Goal: Navigation & Orientation: Understand site structure

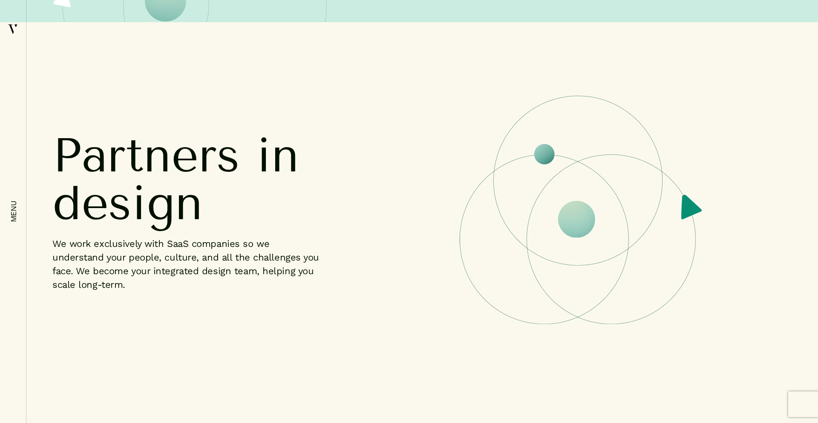
scroll to position [355, 0]
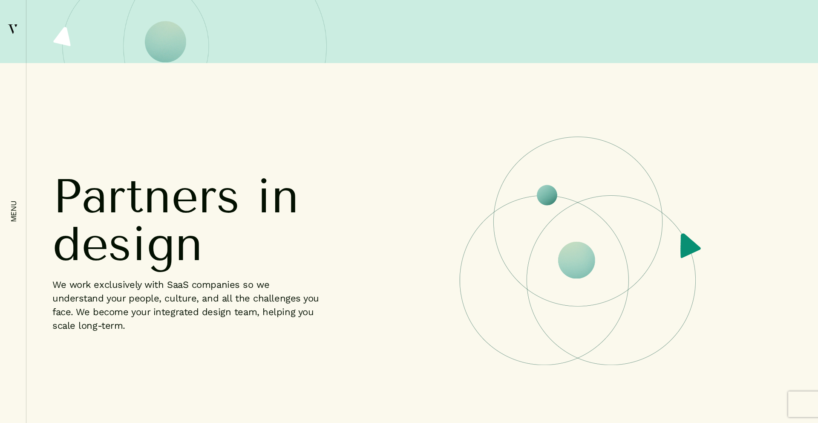
click at [12, 206] on em "menu" at bounding box center [13, 212] width 9 height 22
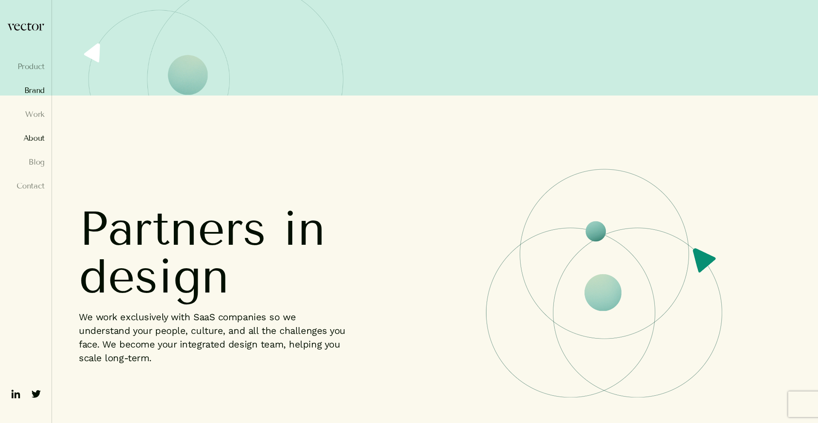
click at [37, 88] on link "Brand" at bounding box center [26, 90] width 38 height 9
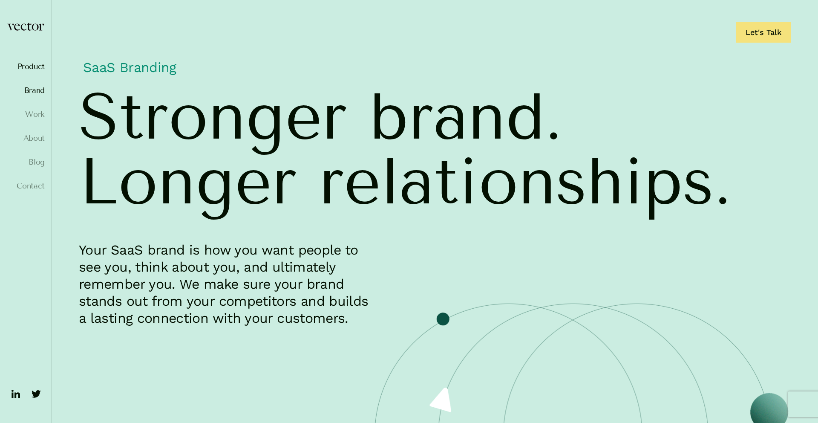
click at [32, 63] on link "Product" at bounding box center [26, 66] width 38 height 9
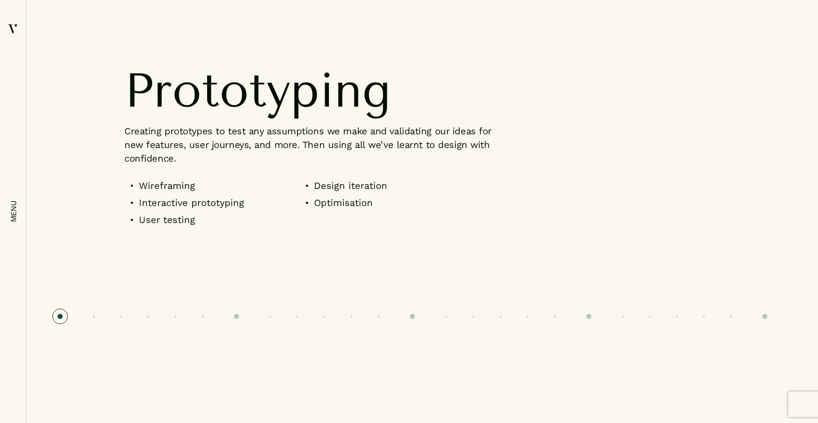
scroll to position [1184, 0]
